Goal: Understand process/instructions: Learn how to perform a task or action

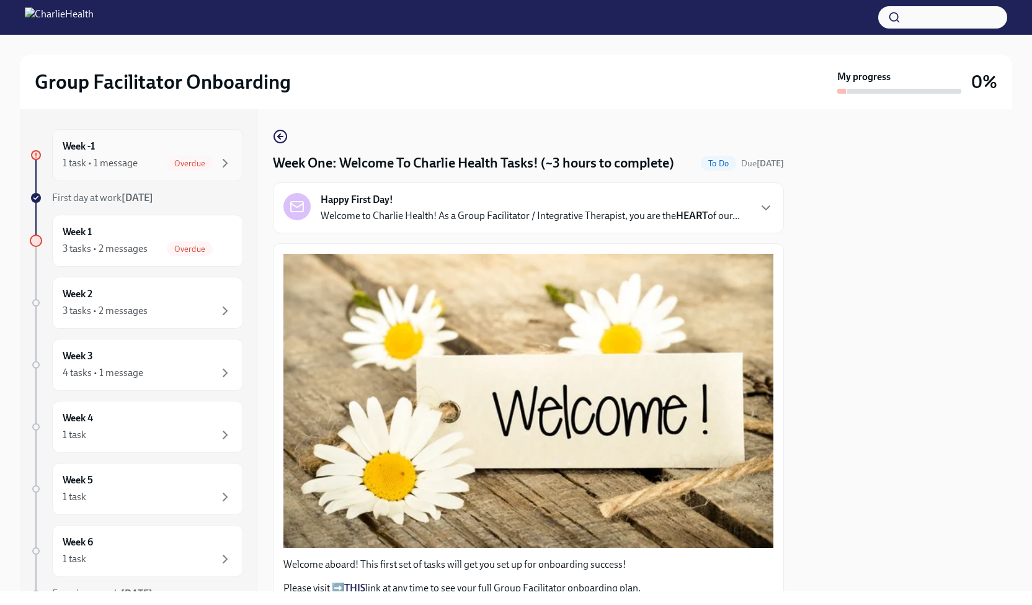
click at [197, 167] on span "Overdue" at bounding box center [190, 163] width 46 height 9
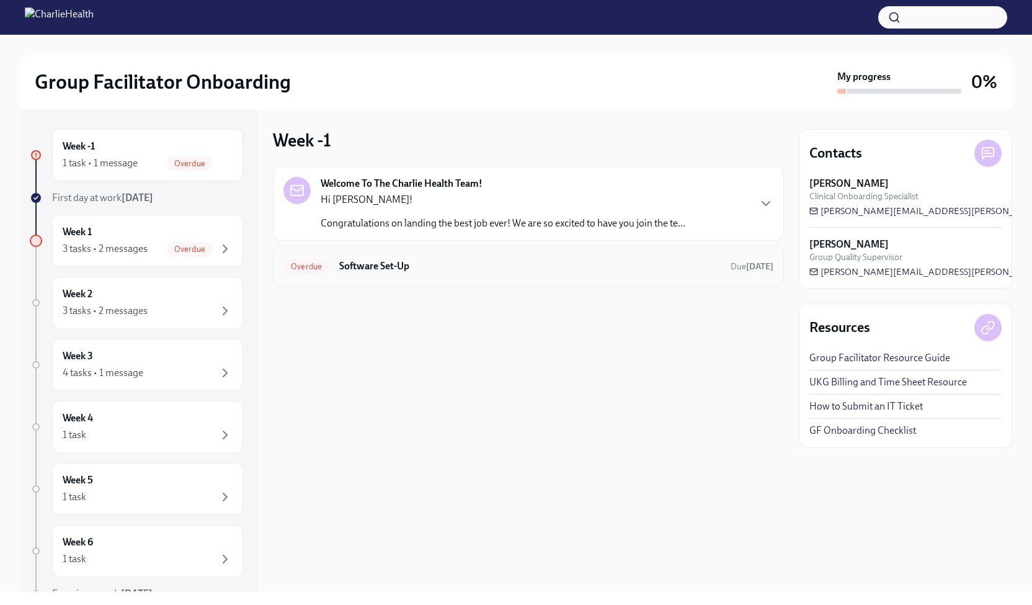
click at [550, 266] on h6 "Software Set-Up" at bounding box center [530, 266] width 382 height 14
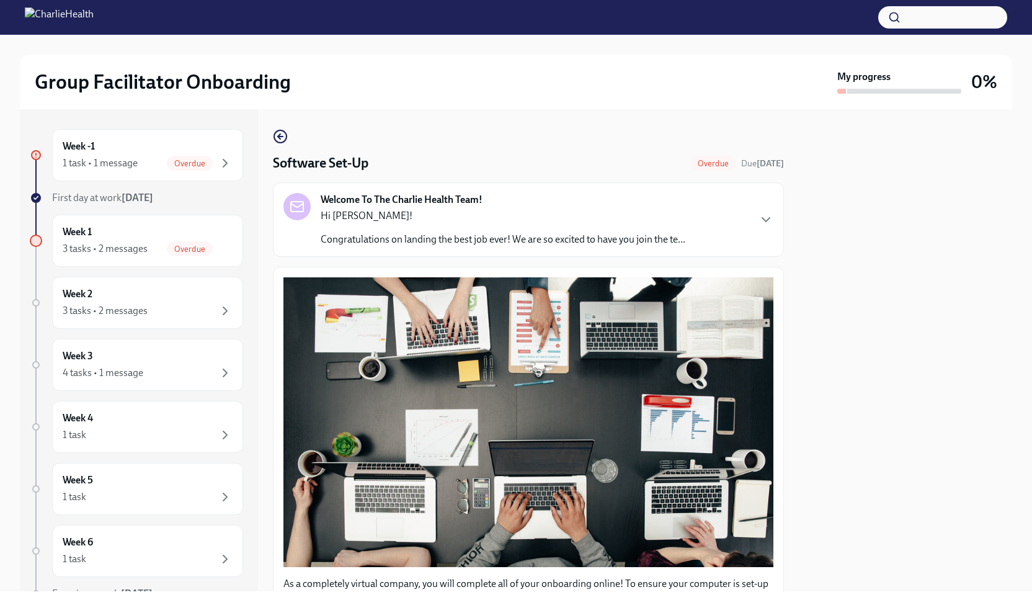
scroll to position [283, 0]
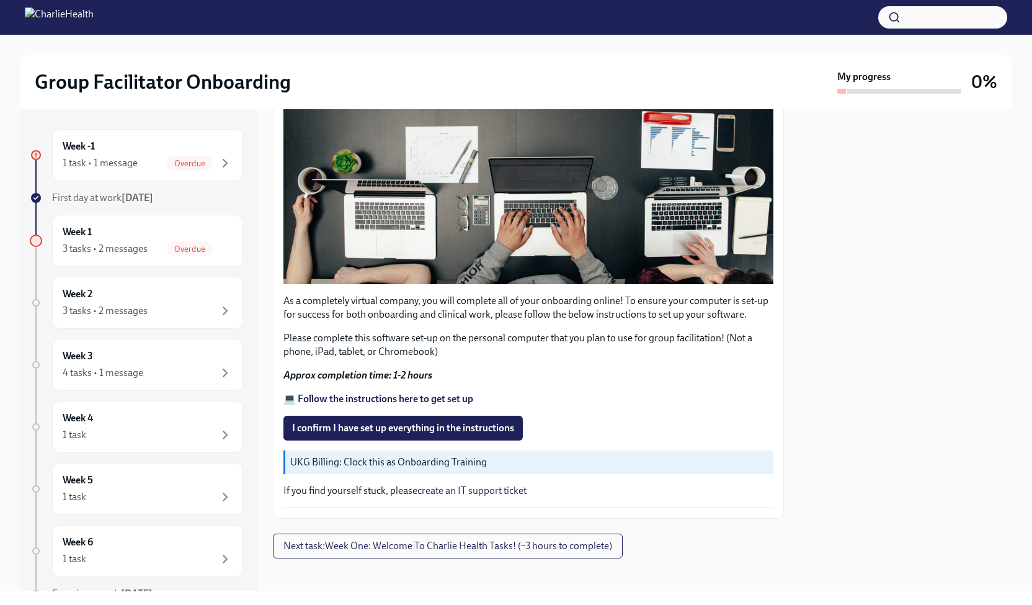
click at [403, 393] on strong "💻 Follow the instructions here to get set up" at bounding box center [379, 399] width 190 height 12
click at [425, 423] on span "I confirm I have set up everything in the instructions" at bounding box center [403, 428] width 222 height 12
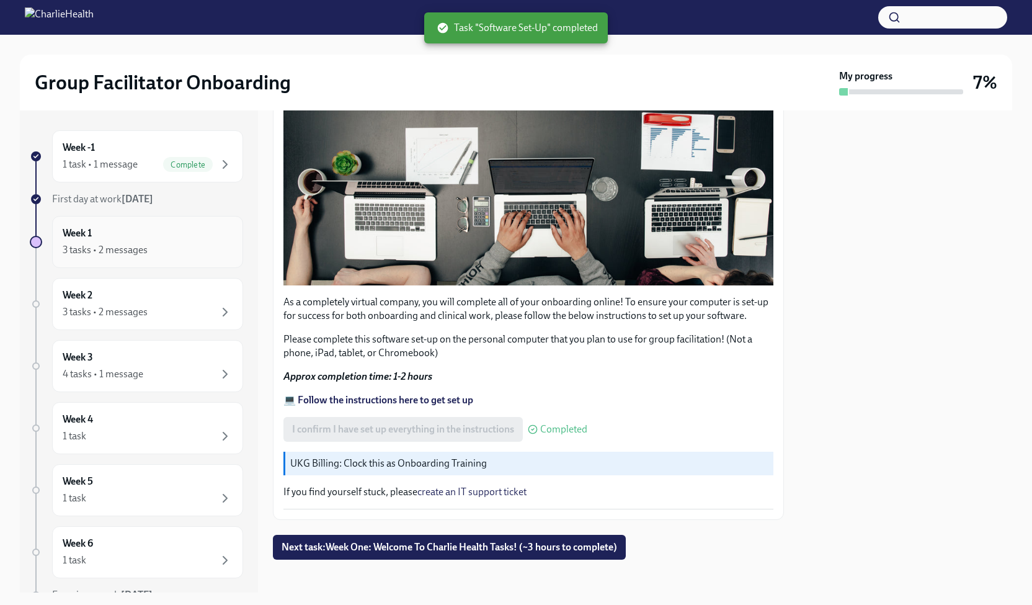
click at [186, 240] on div "Week 1 3 tasks • 2 messages" at bounding box center [148, 241] width 170 height 31
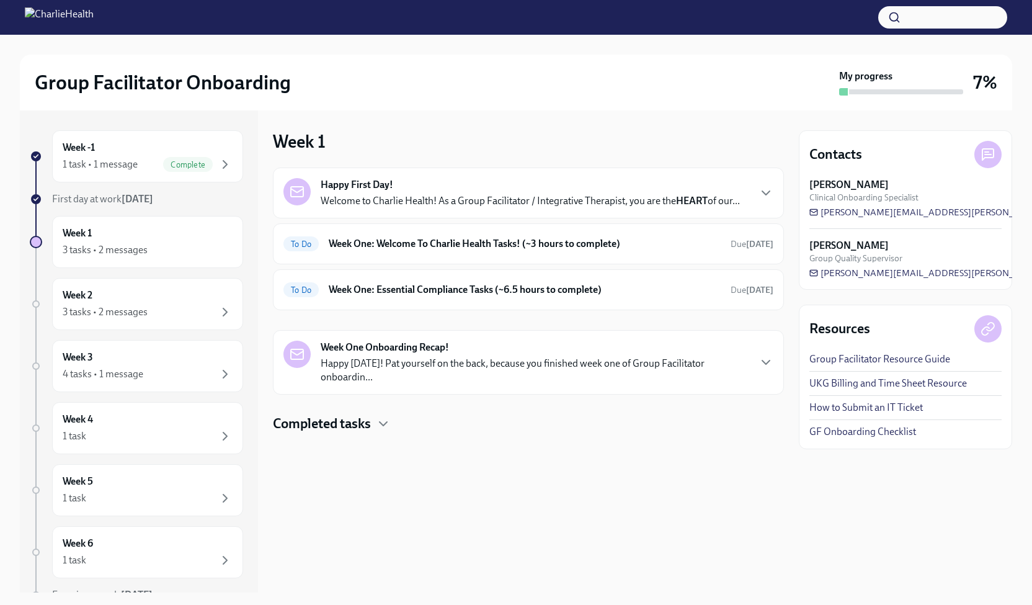
click at [756, 184] on div "Happy First Day! Welcome to Charlie Health! As a Group Facilitator / Integrativ…" at bounding box center [529, 193] width 490 height 30
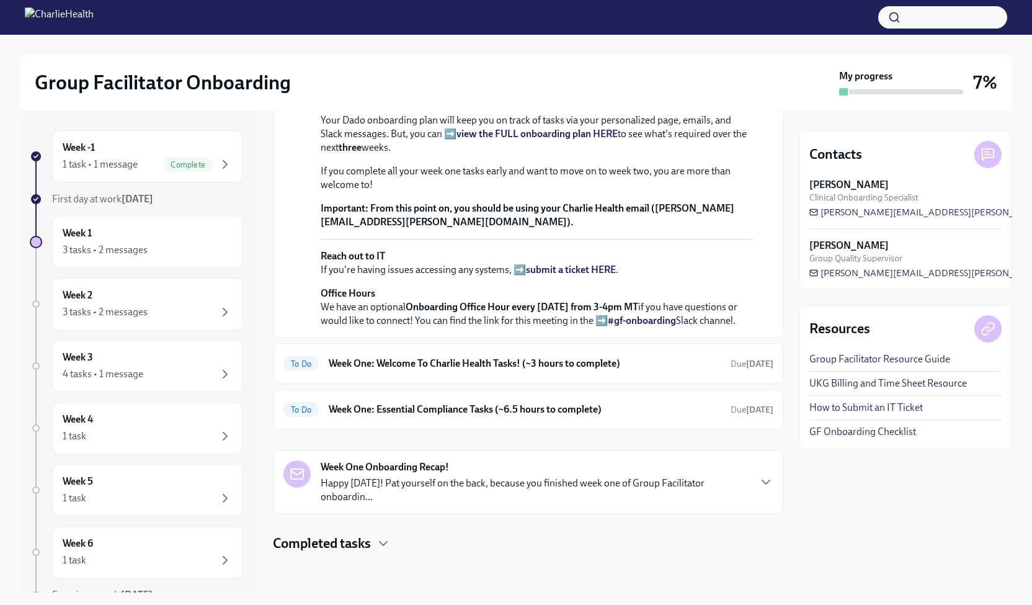
scroll to position [424, 0]
click at [575, 132] on strong "view the FULL onboarding plan HERE" at bounding box center [537, 134] width 161 height 12
click at [619, 359] on h6 "Week One: Welcome To Charlie Health Tasks! (~3 hours to complete)" at bounding box center [525, 364] width 392 height 14
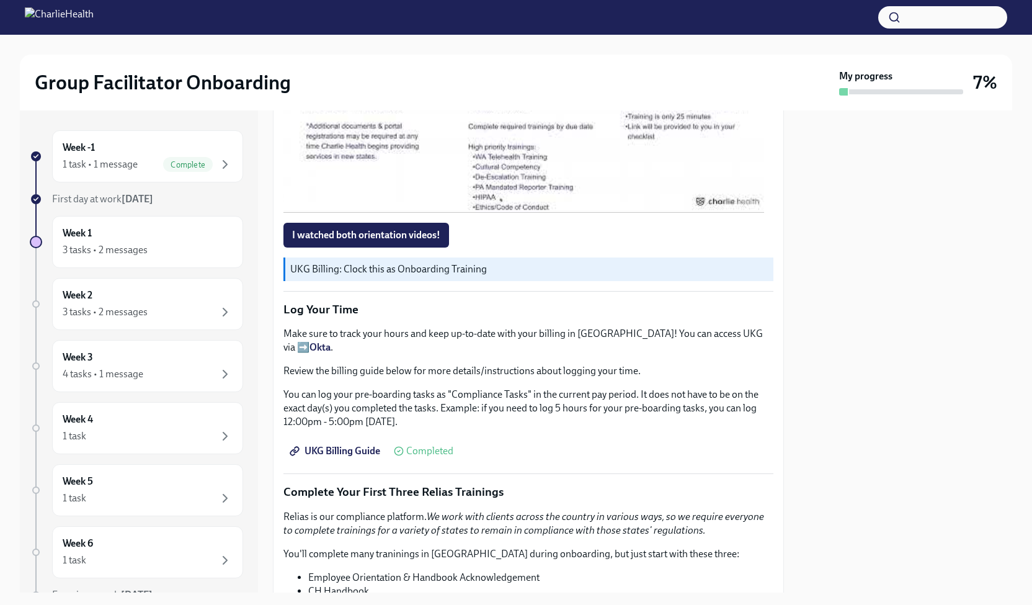
scroll to position [1076, 0]
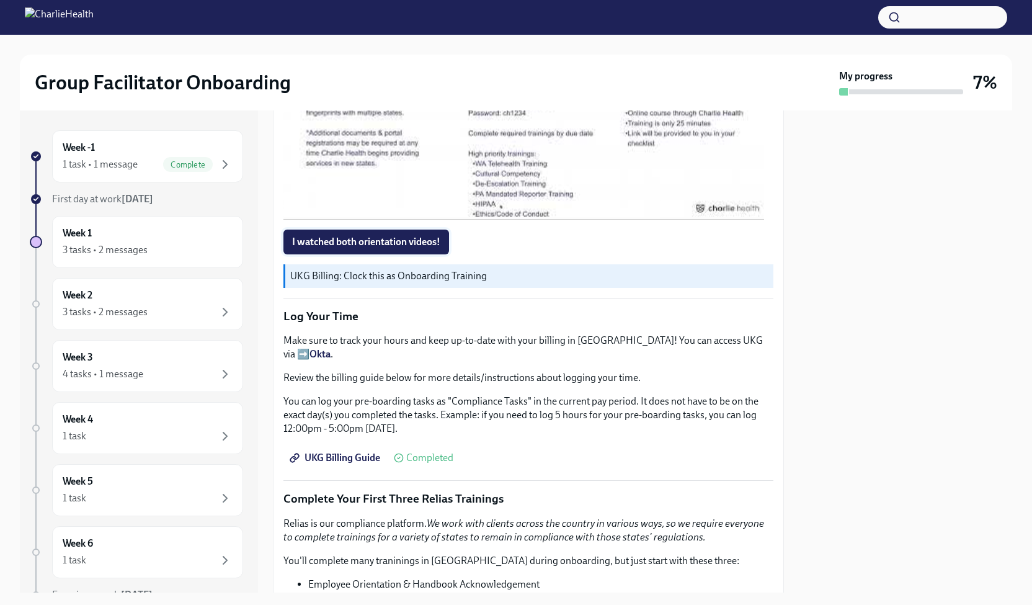
click at [400, 248] on span "I watched both orientation videos!" at bounding box center [366, 242] width 148 height 12
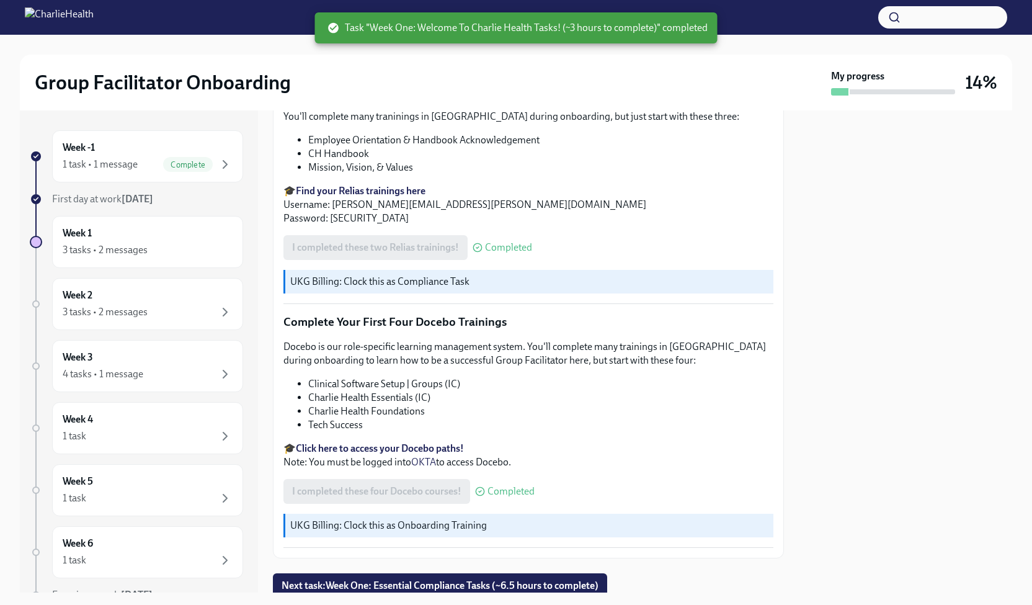
scroll to position [1577, 0]
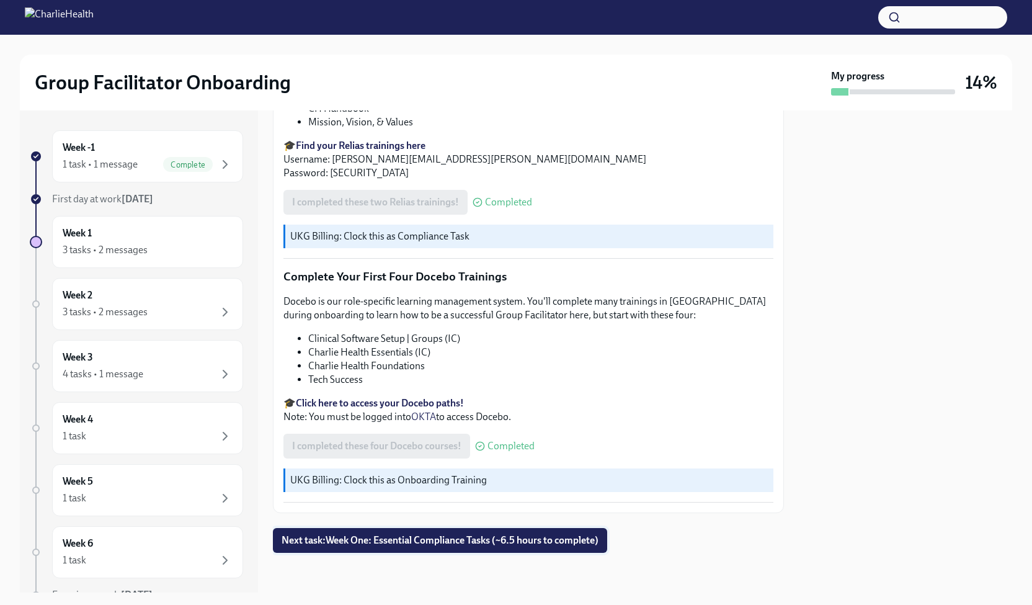
click at [378, 543] on span "Next task : Week One: Essential Compliance Tasks (~6.5 hours to complete)" at bounding box center [440, 540] width 317 height 12
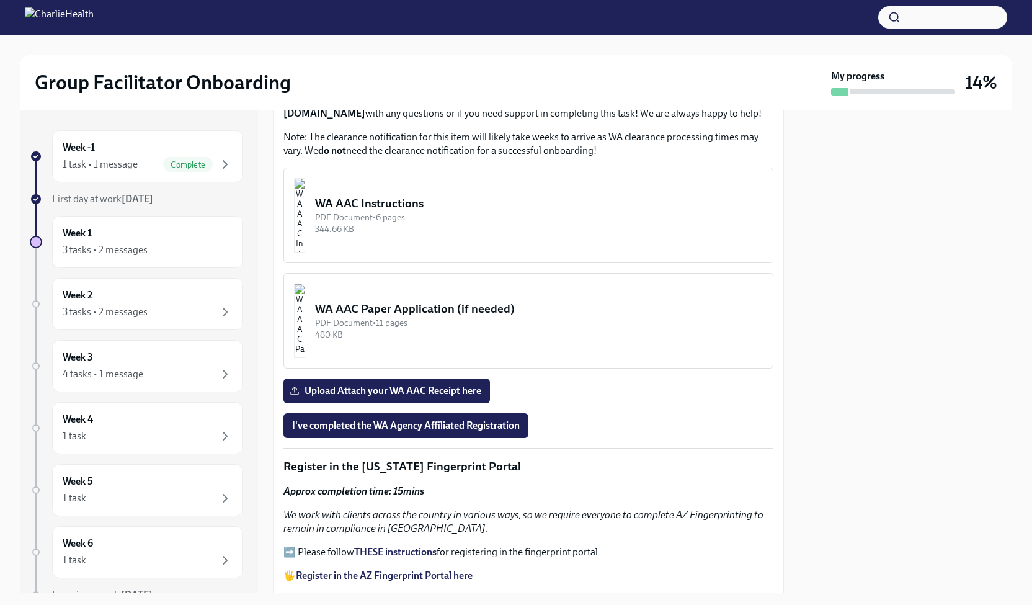
scroll to position [975, 0]
click at [427, 212] on div "WA AAC Instructions" at bounding box center [539, 204] width 448 height 16
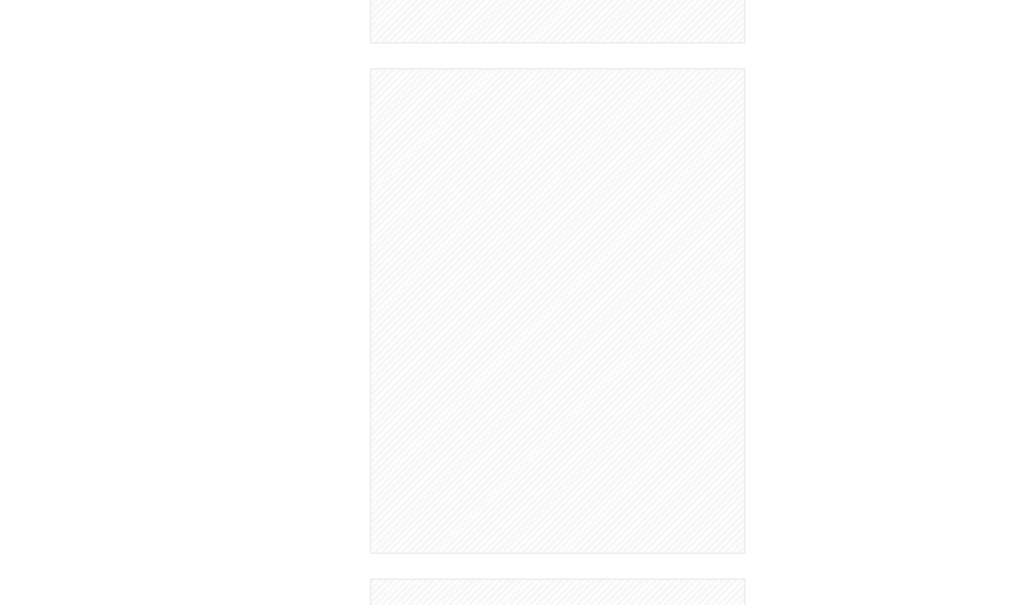
scroll to position [101, 0]
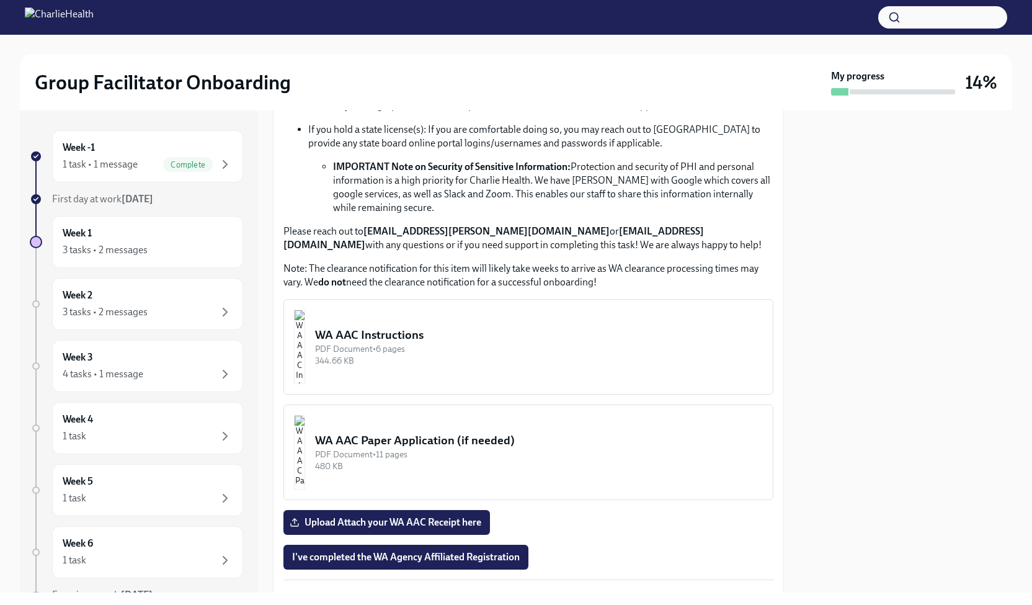
scroll to position [844, 0]
click at [430, 342] on div "WA AAC Instructions" at bounding box center [539, 334] width 448 height 16
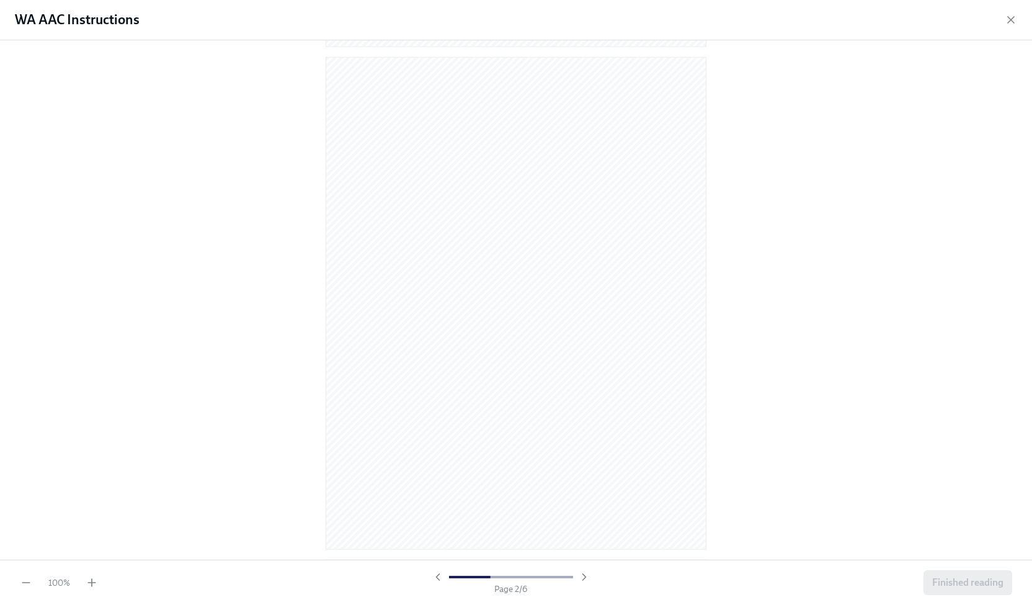
scroll to position [522, 0]
click at [22, 579] on icon "button" at bounding box center [26, 582] width 12 height 12
click at [734, 253] on div at bounding box center [516, 299] width 1032 height 519
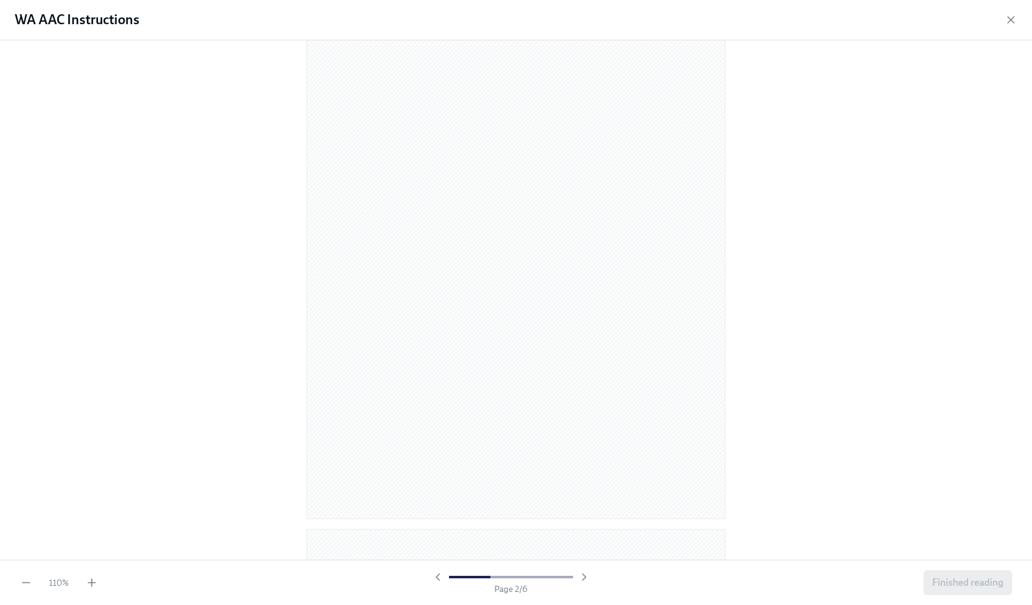
scroll to position [635, 0]
click at [94, 589] on div "110 % Page 2 / 6 Finished reading" at bounding box center [516, 582] width 1032 height 45
click at [87, 583] on icon "button" at bounding box center [92, 582] width 12 height 12
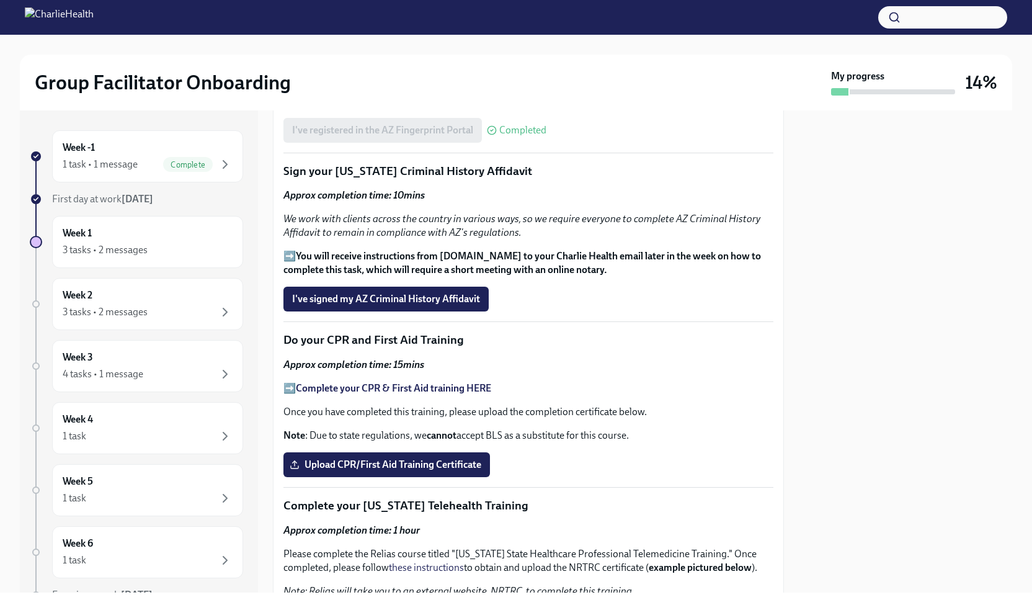
scroll to position [1451, 0]
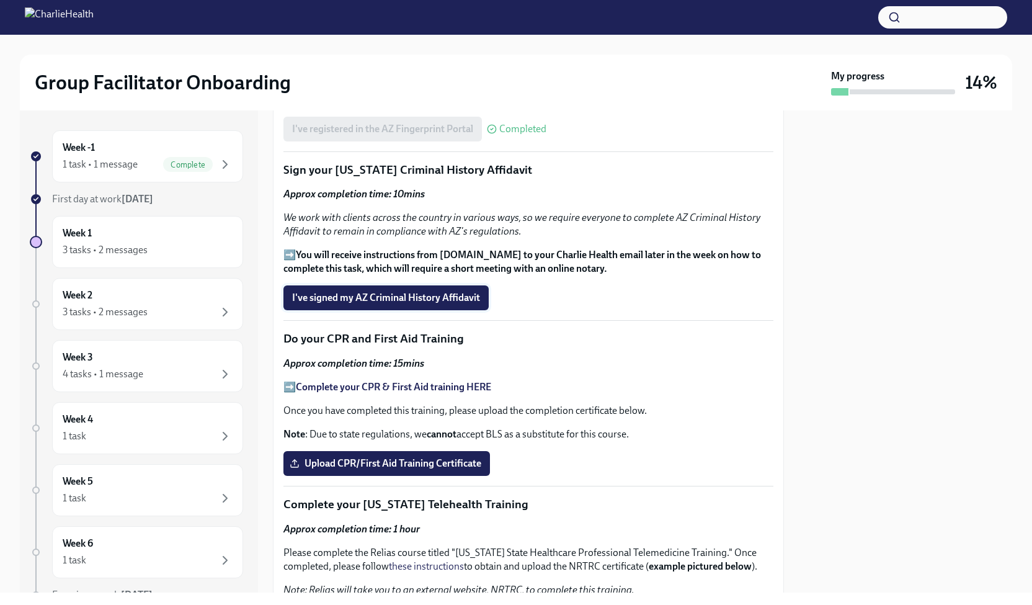
click at [462, 306] on button "I've signed my AZ Criminal History Affidavit" at bounding box center [386, 297] width 205 height 25
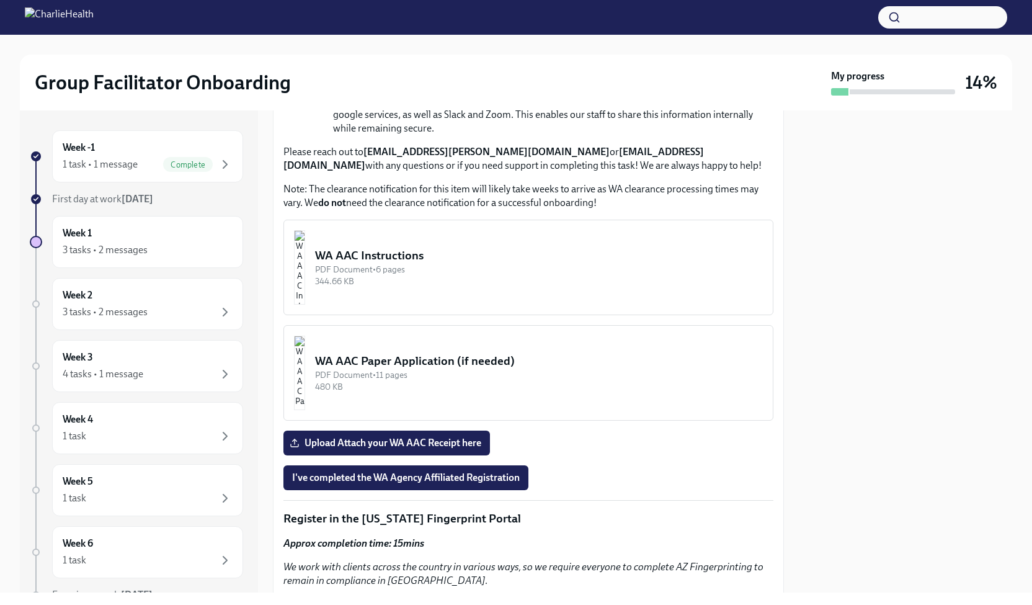
scroll to position [804, 0]
